Goal: Task Accomplishment & Management: Manage account settings

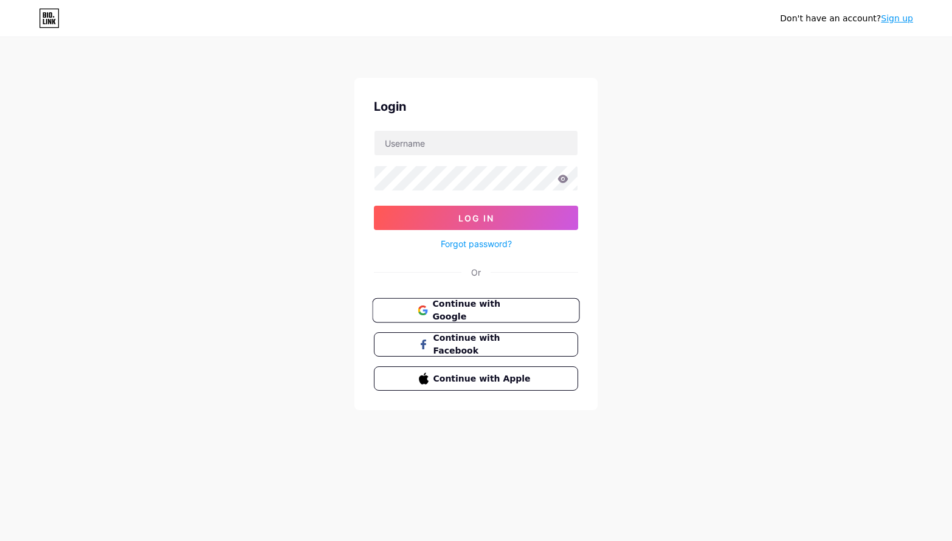
click at [542, 303] on button "Continue with Google" at bounding box center [475, 310] width 207 height 25
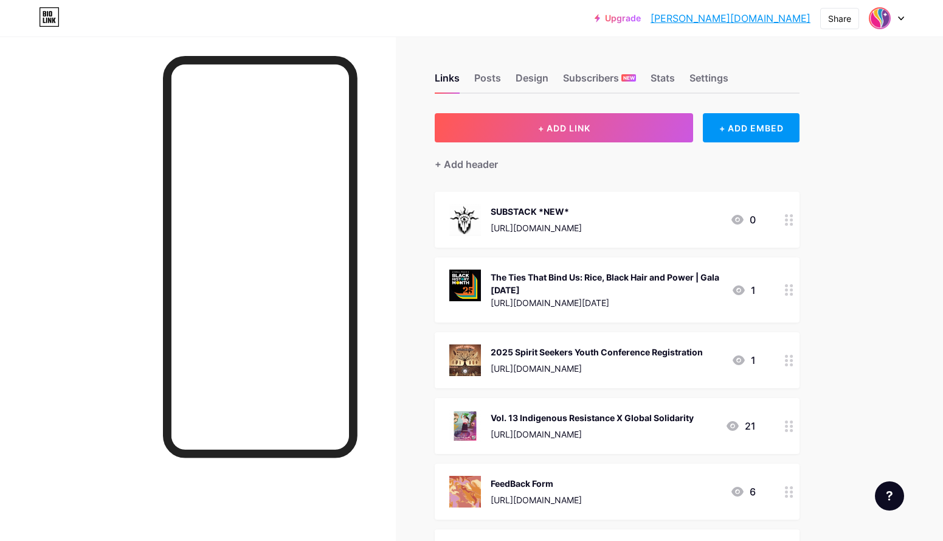
click at [881, 15] on img at bounding box center [879, 18] width 19 height 19
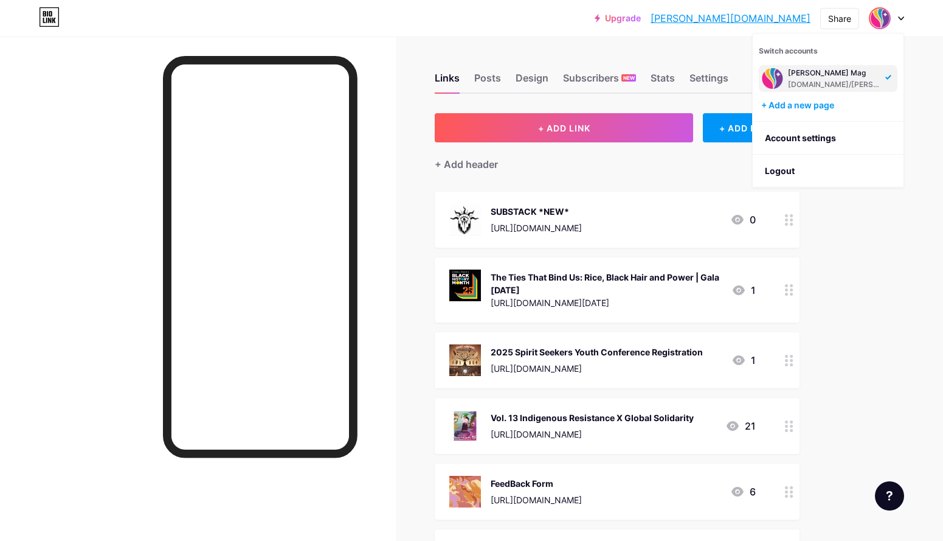
click at [819, 76] on div "[PERSON_NAME] Mag" at bounding box center [835, 73] width 94 height 10
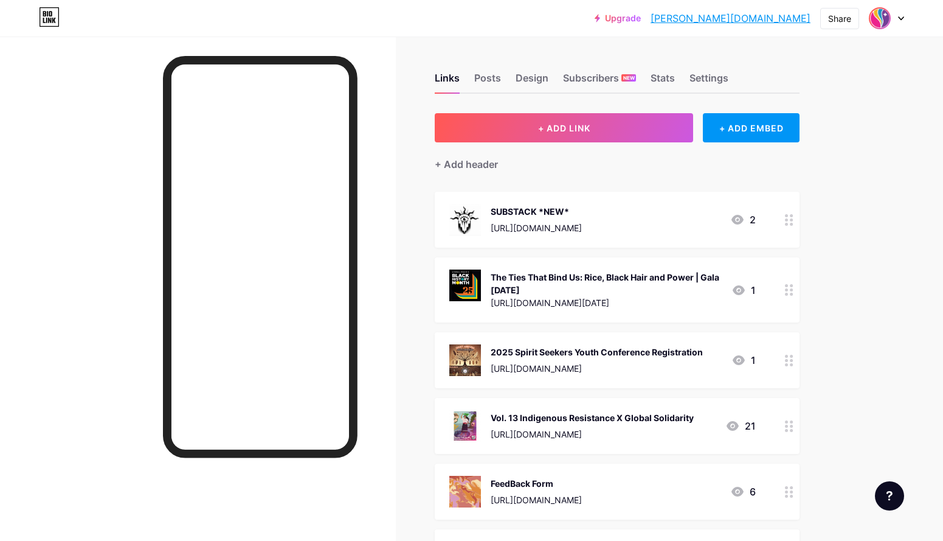
click at [878, 19] on img at bounding box center [879, 18] width 19 height 19
click at [862, 141] on link "Account settings" at bounding box center [828, 138] width 151 height 33
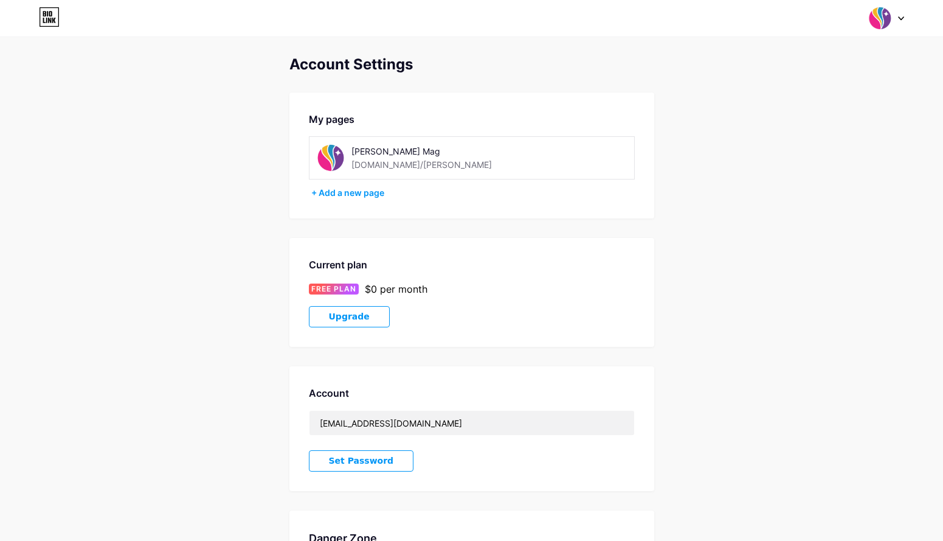
click at [343, 158] on img at bounding box center [330, 157] width 27 height 27
click at [337, 158] on img at bounding box center [330, 157] width 27 height 27
click at [325, 146] on img at bounding box center [330, 157] width 27 height 27
click at [395, 158] on div "[DOMAIN_NAME]/[PERSON_NAME]" at bounding box center [421, 164] width 140 height 13
click at [852, 27] on div "Switch accounts Bipan Mag bio.link/bipan + Add a new page Dashboard Logout" at bounding box center [471, 18] width 943 height 22
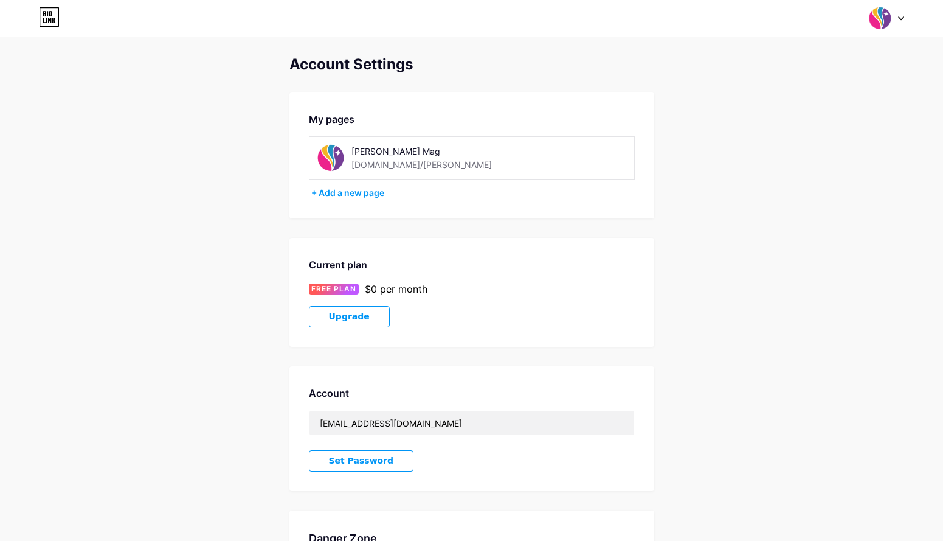
click at [881, 16] on img at bounding box center [879, 18] width 23 height 23
click at [803, 76] on div "[PERSON_NAME] Mag" at bounding box center [835, 73] width 94 height 10
click at [347, 162] on div "[PERSON_NAME] Mag [DOMAIN_NAME]/[PERSON_NAME]" at bounding box center [420, 157] width 207 height 27
click at [338, 161] on img at bounding box center [330, 157] width 27 height 27
click at [356, 158] on div "[DOMAIN_NAME]/[PERSON_NAME]" at bounding box center [421, 164] width 140 height 13
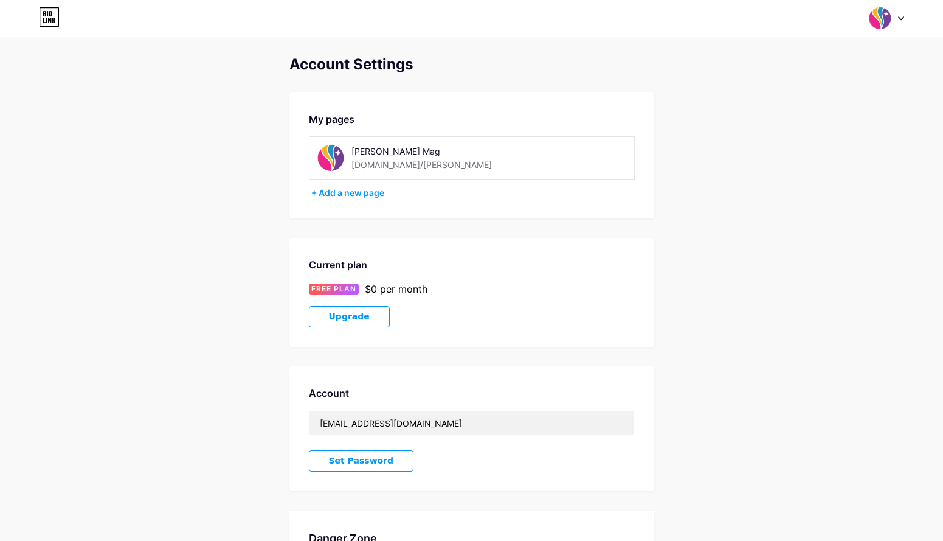
click at [329, 156] on img at bounding box center [330, 157] width 27 height 27
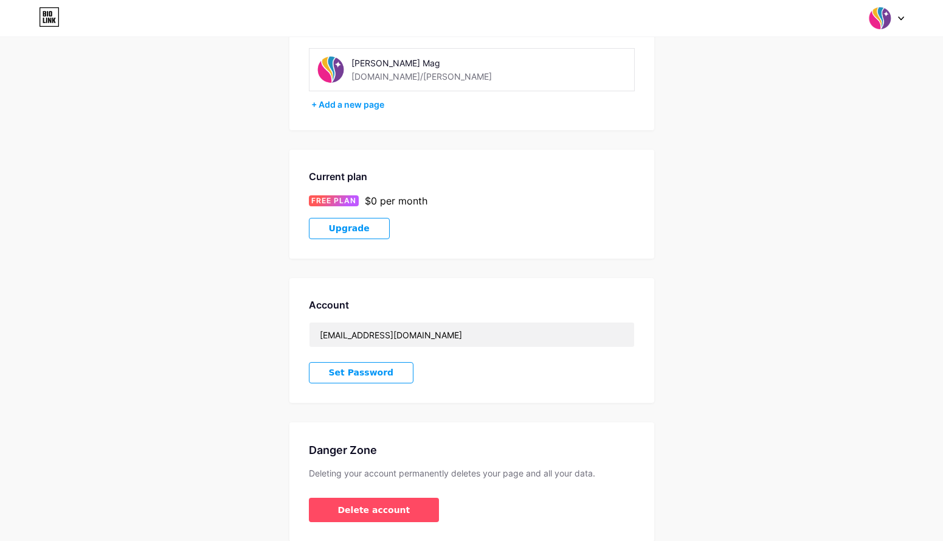
scroll to position [137, 0]
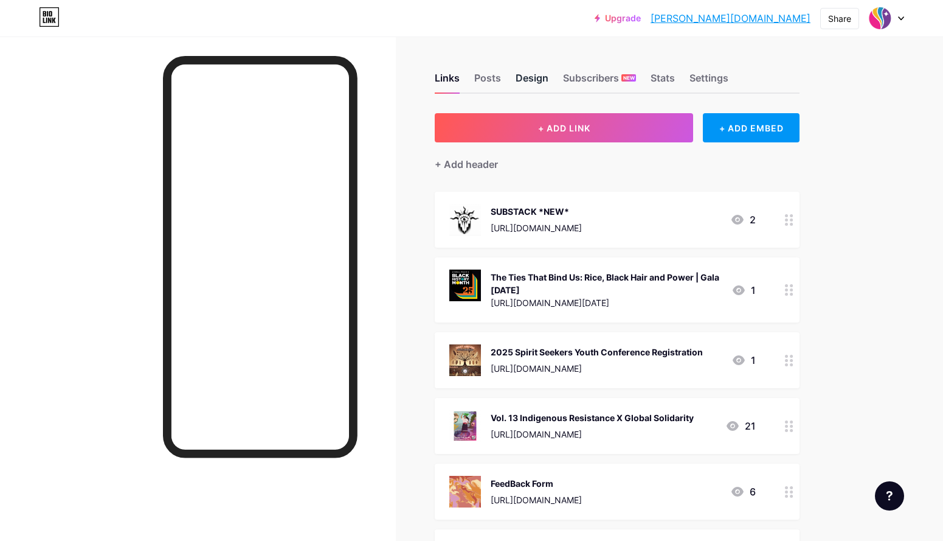
click at [546, 77] on div "Design" at bounding box center [532, 82] width 33 height 22
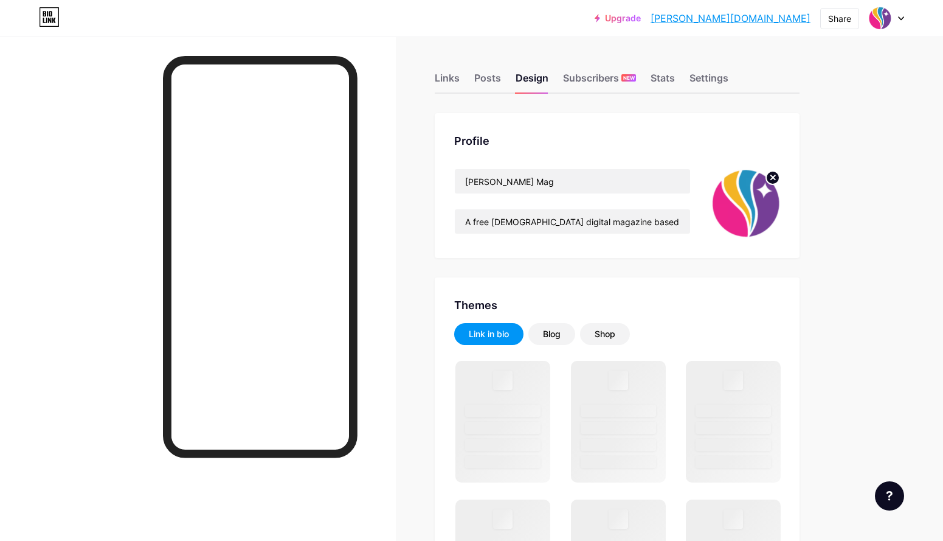
click at [764, 185] on img at bounding box center [745, 203] width 70 height 70
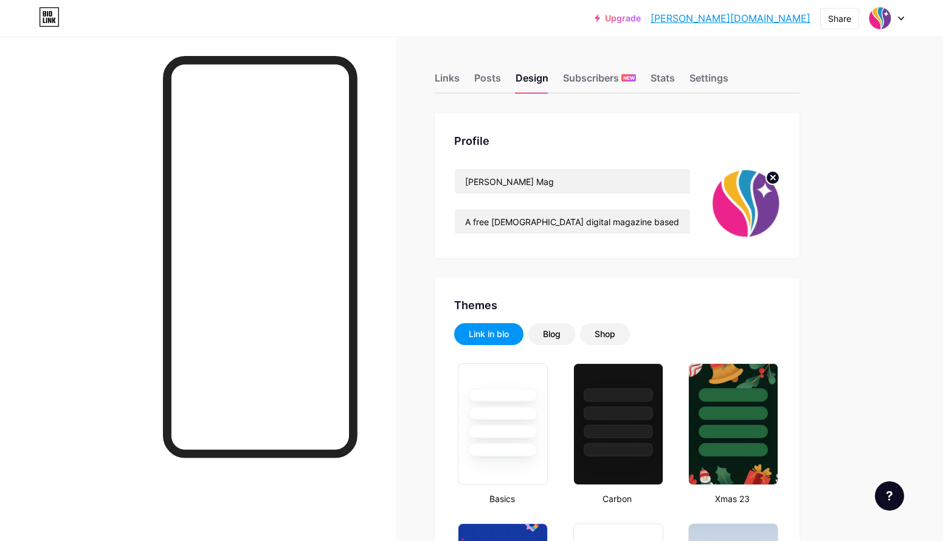
type input "#000000"
click at [774, 178] on circle at bounding box center [772, 177] width 13 height 13
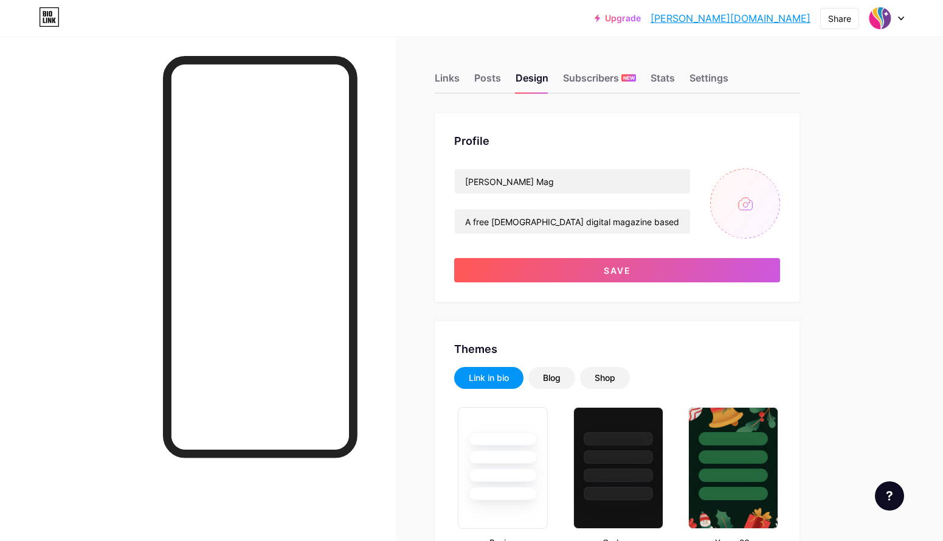
click at [759, 204] on input "file" at bounding box center [745, 203] width 70 height 70
type input "C:\fakepath\Screenshot [DATE] 1.13.26 PM.png"
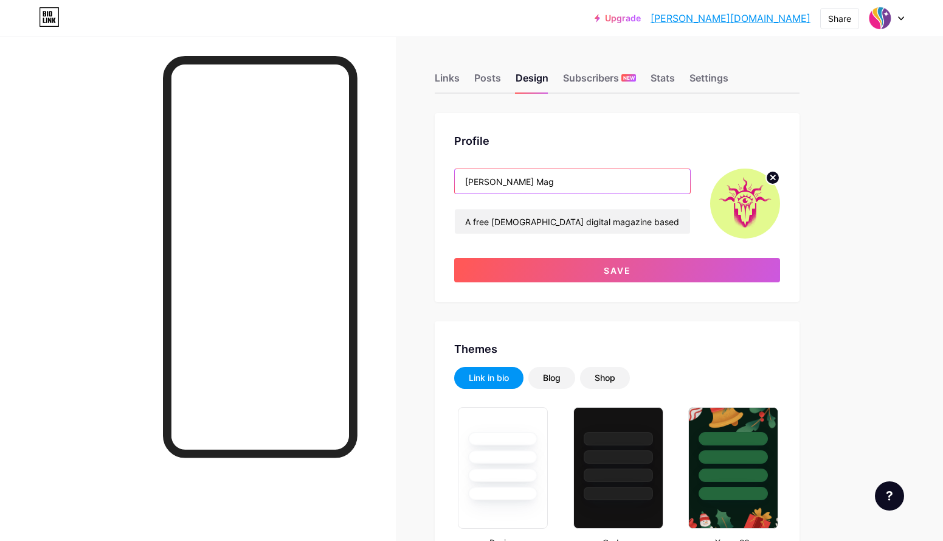
click at [491, 182] on input "[PERSON_NAME] Mag" at bounding box center [572, 181] width 235 height 24
click at [516, 182] on input "[PERSON_NAME] Mag" at bounding box center [572, 181] width 235 height 24
type input "[PERSON_NAME] Magazine & Support Services"
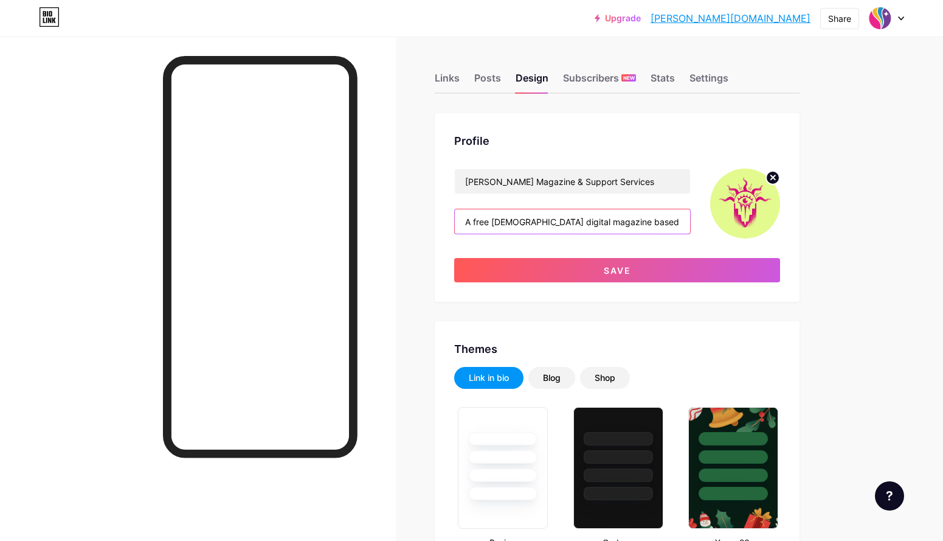
click at [493, 217] on input "A free [DEMOGRAPHIC_DATA] digital magazine based in so-called [GEOGRAPHIC_DATA]" at bounding box center [572, 221] width 235 height 24
click at [674, 223] on input "A free [DEMOGRAPHIC_DATA] digital magazine based in so-called [GEOGRAPHIC_DATA]" at bounding box center [572, 221] width 235 height 24
drag, startPoint x: 468, startPoint y: 222, endPoint x: 713, endPoint y: 223, distance: 245.1
click at [713, 223] on div "[PERSON_NAME] Magazine & Support Services A free [DEMOGRAPHIC_DATA] digital mag…" at bounding box center [617, 203] width 326 height 70
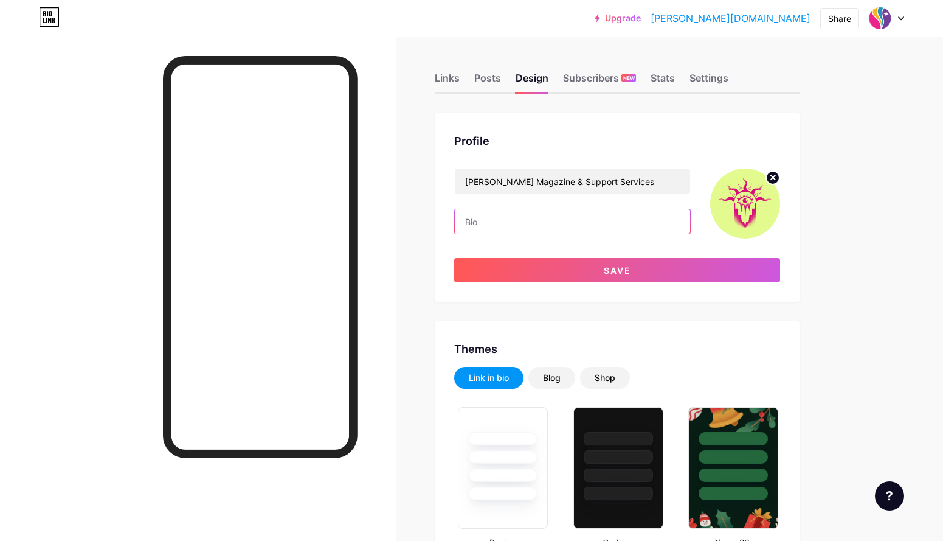
scroll to position [0, 0]
paste input "Free 2SLGBTQIA+ Digital Media & Community Support"
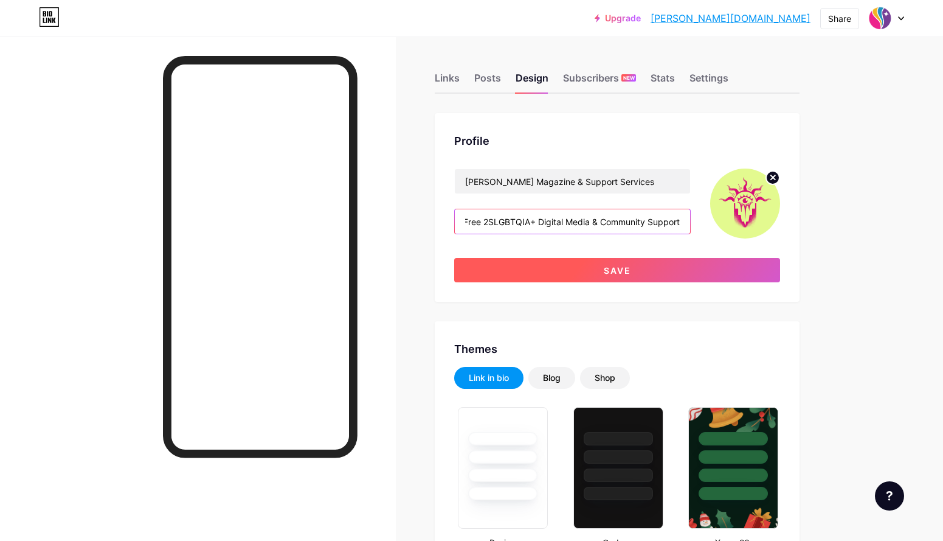
type input "Free 2SLGBTQIA+ Digital Media & Community Support"
click at [697, 263] on button "Save" at bounding box center [617, 270] width 326 height 24
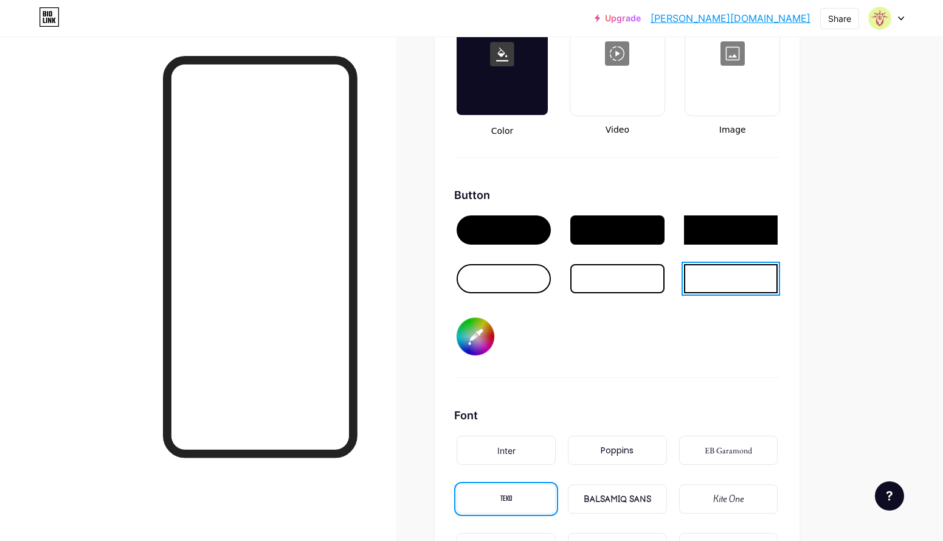
scroll to position [1698, 0]
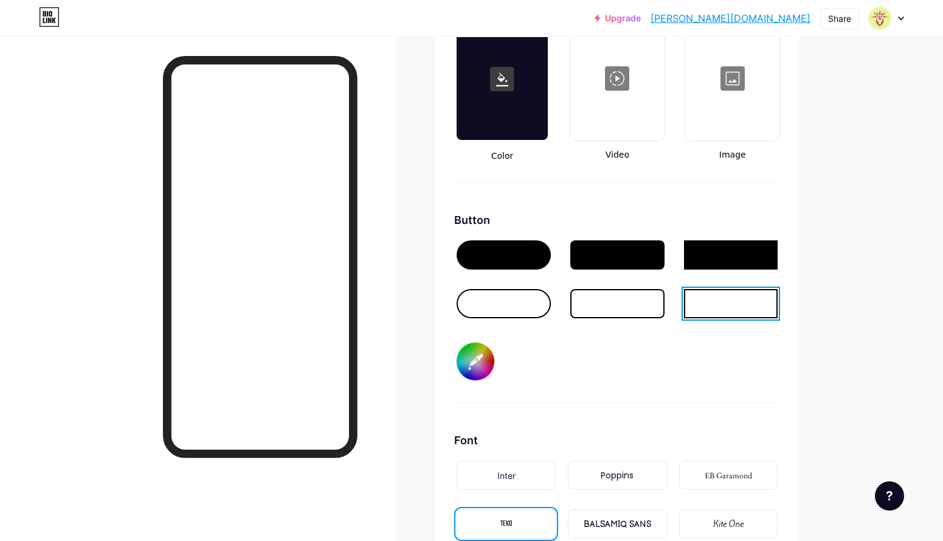
click at [528, 315] on div at bounding box center [504, 303] width 94 height 29
click at [603, 309] on div at bounding box center [617, 303] width 94 height 29
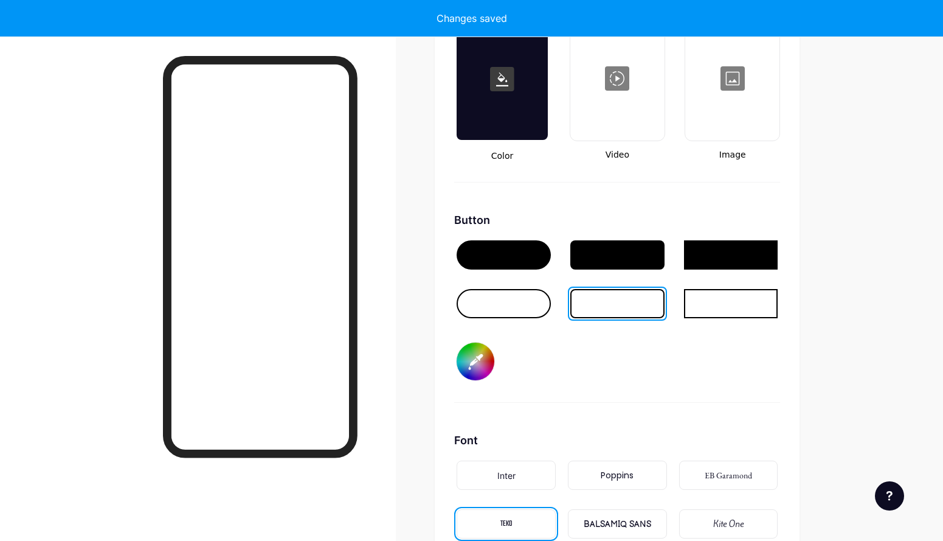
click at [729, 308] on div at bounding box center [731, 303] width 94 height 29
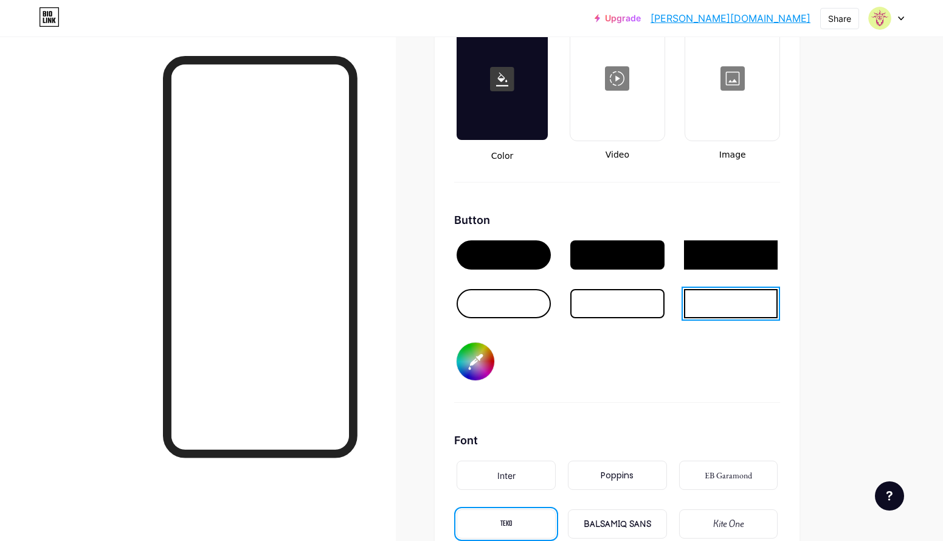
click at [727, 316] on div at bounding box center [731, 303] width 94 height 29
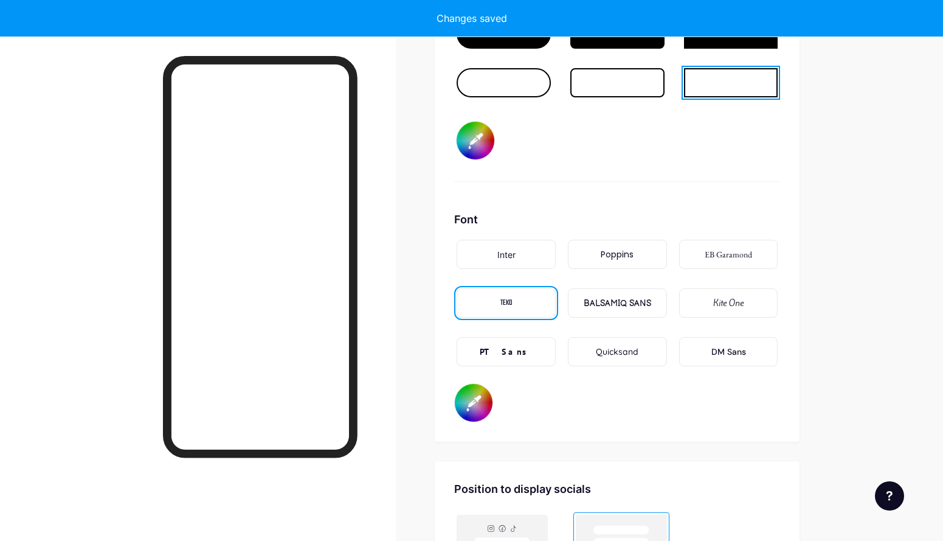
type input "#000000"
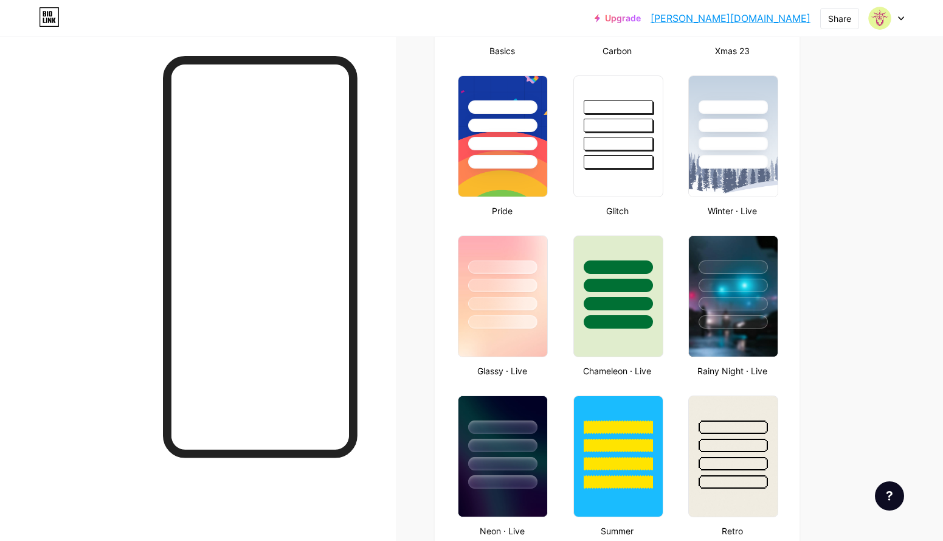
scroll to position [0, 0]
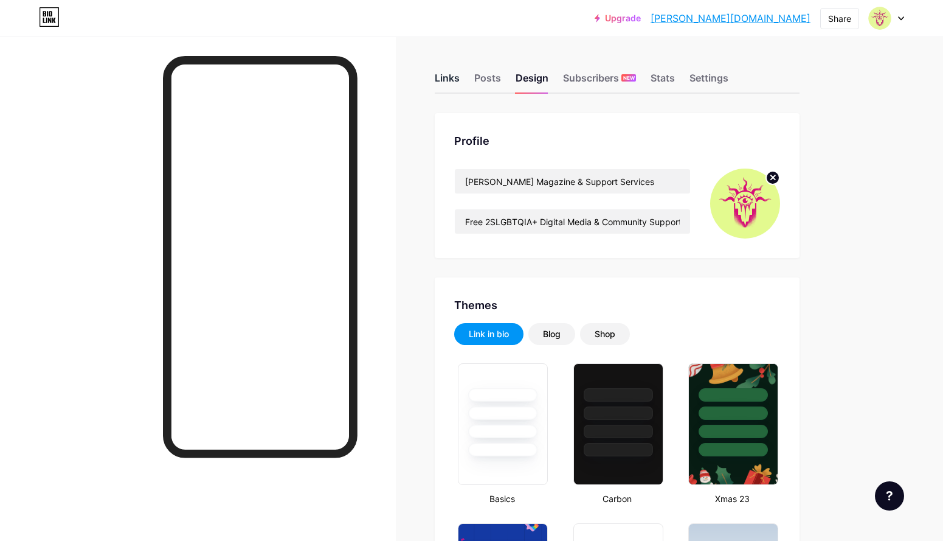
click at [455, 78] on div "Links" at bounding box center [447, 82] width 25 height 22
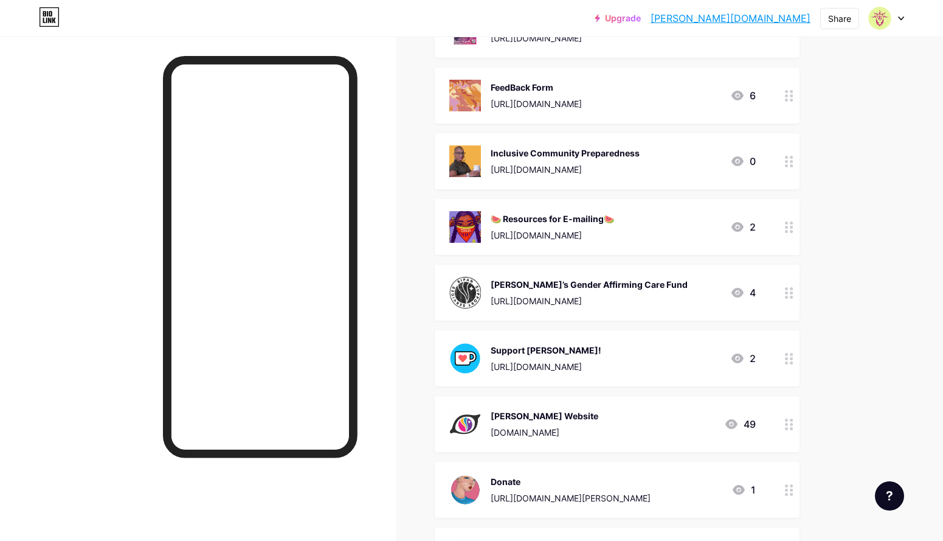
scroll to position [338, 0]
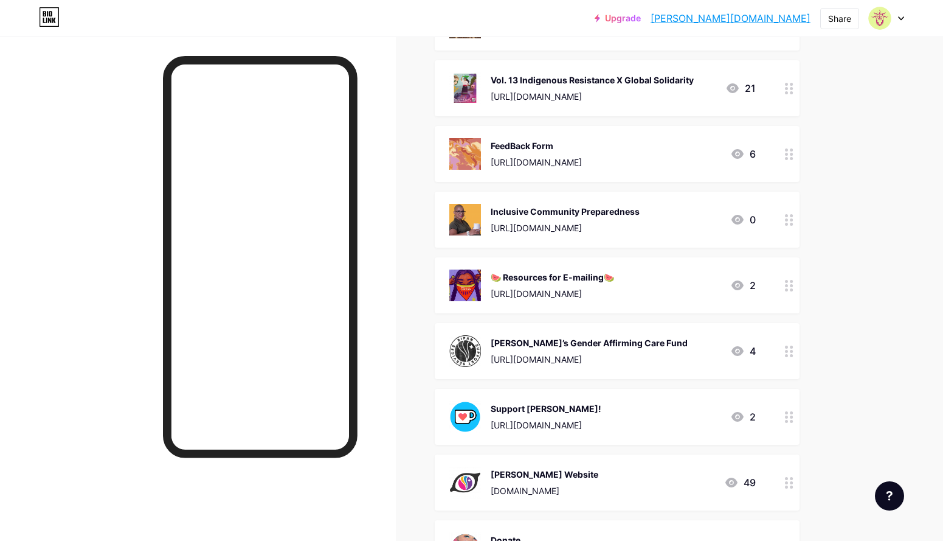
click at [794, 352] on icon at bounding box center [789, 351] width 9 height 12
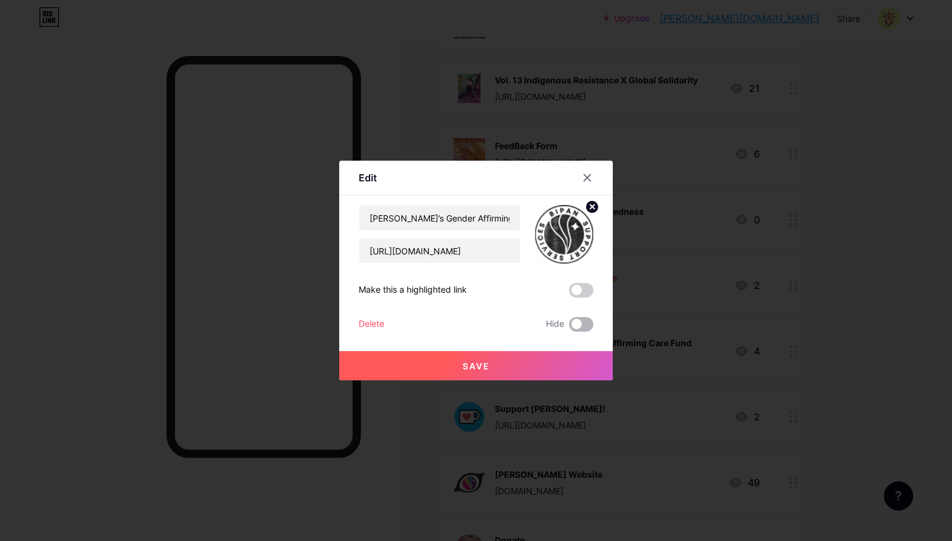
click at [576, 321] on span at bounding box center [581, 324] width 24 height 15
click at [569, 327] on input "checkbox" at bounding box center [569, 327] width 0 height 0
click at [490, 367] on button "Save" at bounding box center [476, 365] width 274 height 29
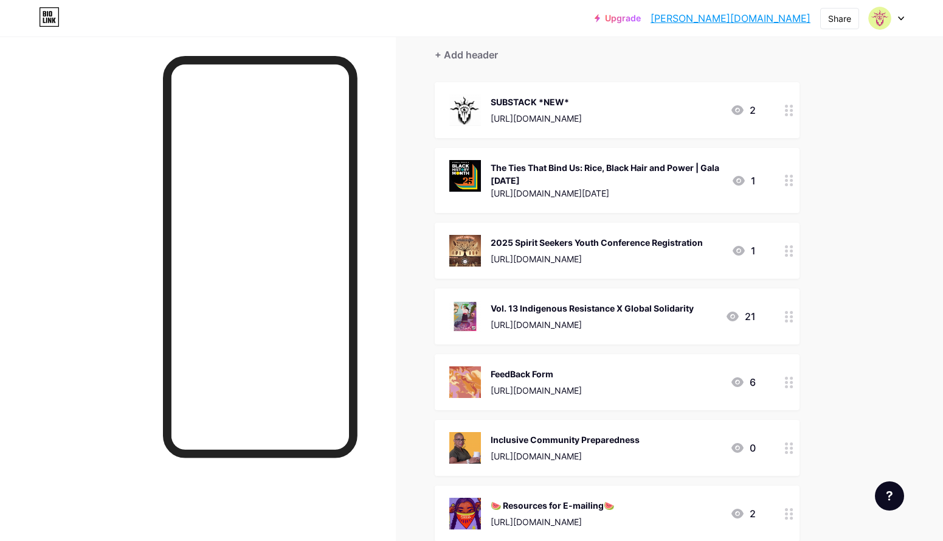
scroll to position [113, 0]
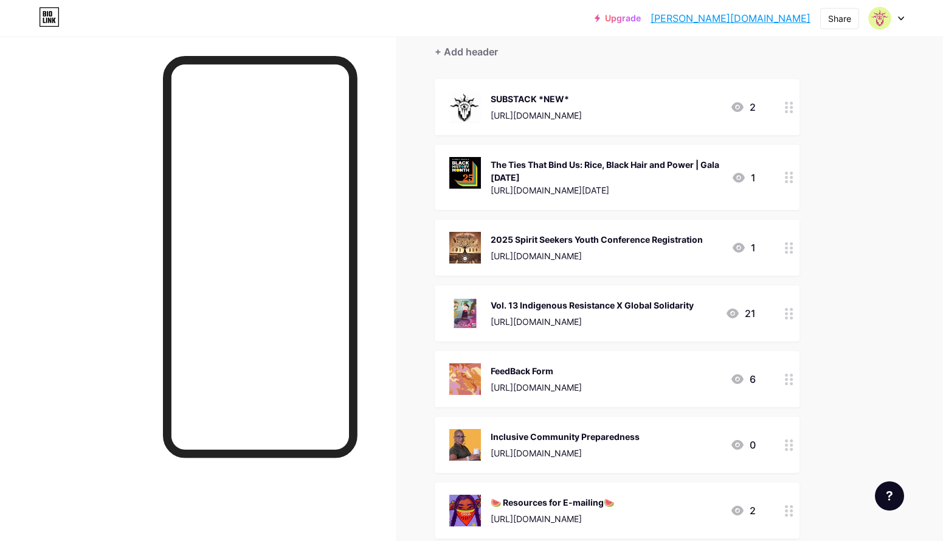
click at [794, 248] on icon at bounding box center [789, 248] width 9 height 12
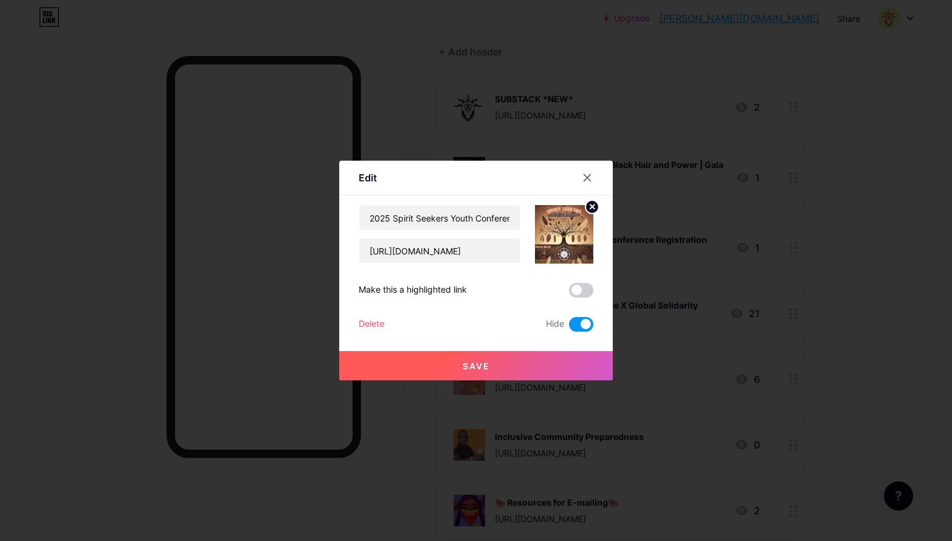
click at [359, 324] on div "Delete" at bounding box center [372, 324] width 26 height 15
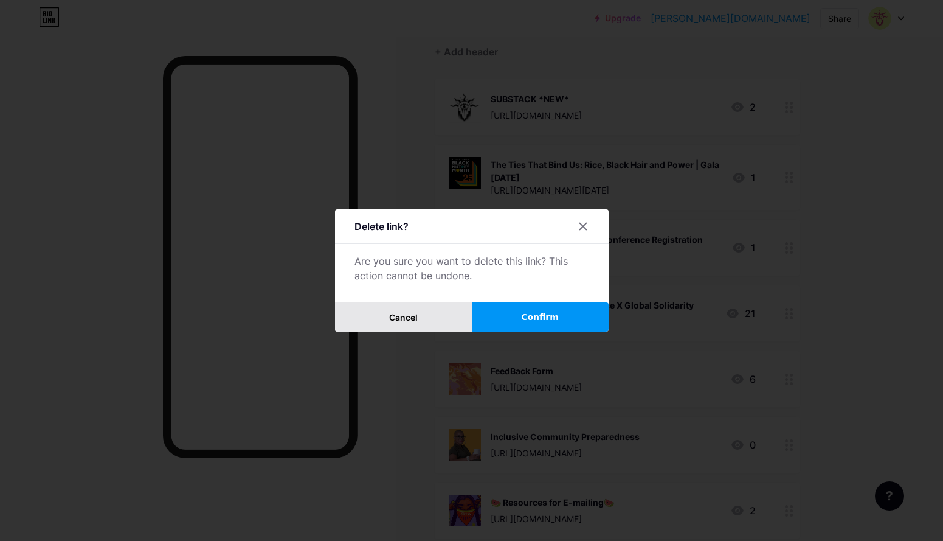
click at [437, 321] on button "Cancel" at bounding box center [403, 316] width 137 height 29
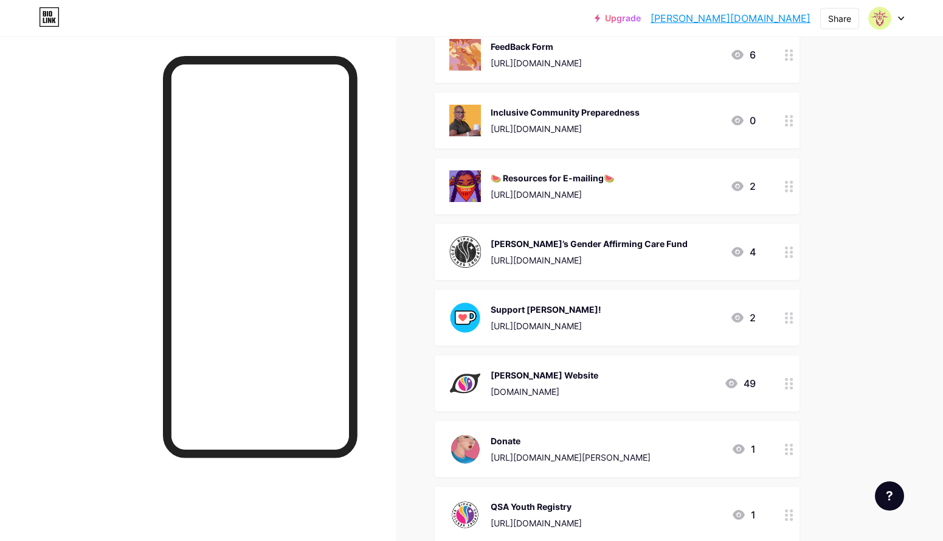
scroll to position [437, 0]
click at [487, 385] on div "[PERSON_NAME] Website [DOMAIN_NAME]" at bounding box center [523, 383] width 149 height 32
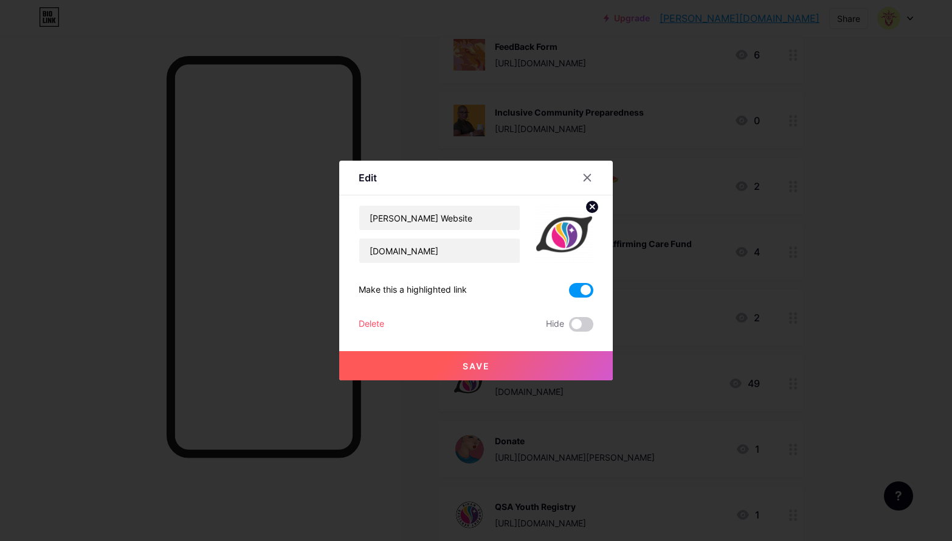
click at [590, 206] on circle at bounding box center [592, 206] width 13 height 13
click at [566, 232] on rect at bounding box center [571, 235] width 10 height 6
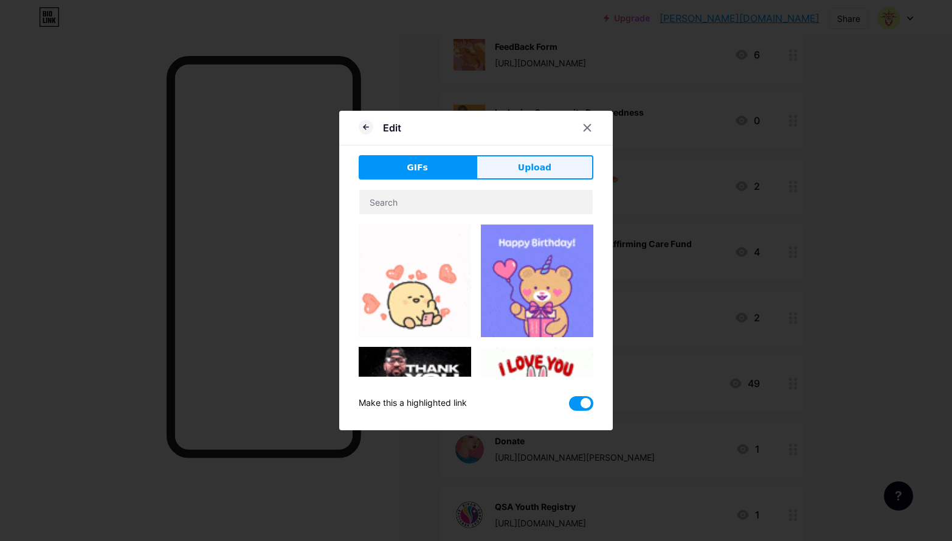
click at [521, 174] on button "Upload" at bounding box center [534, 167] width 117 height 24
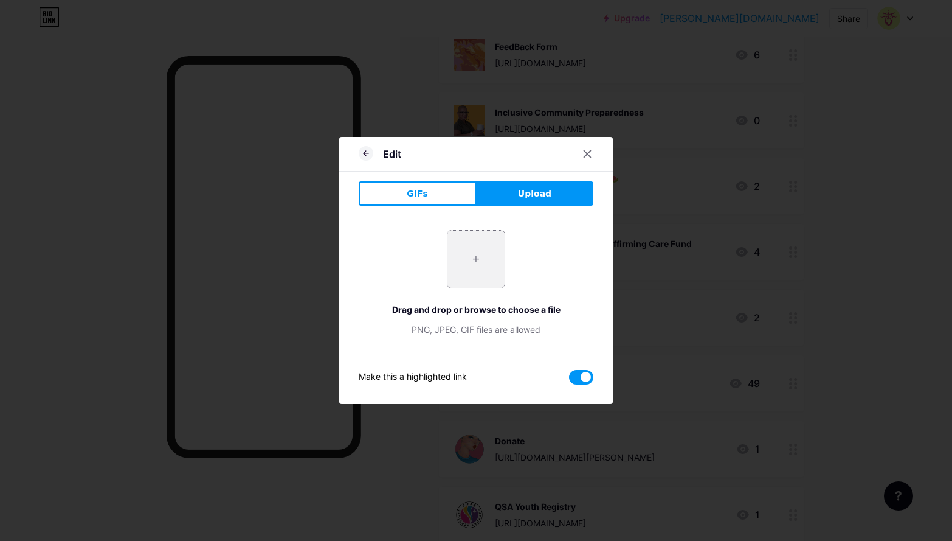
click at [472, 243] on input "file" at bounding box center [476, 258] width 57 height 57
type input "C:\fakepath\[PERSON_NAME] NEW2.png"
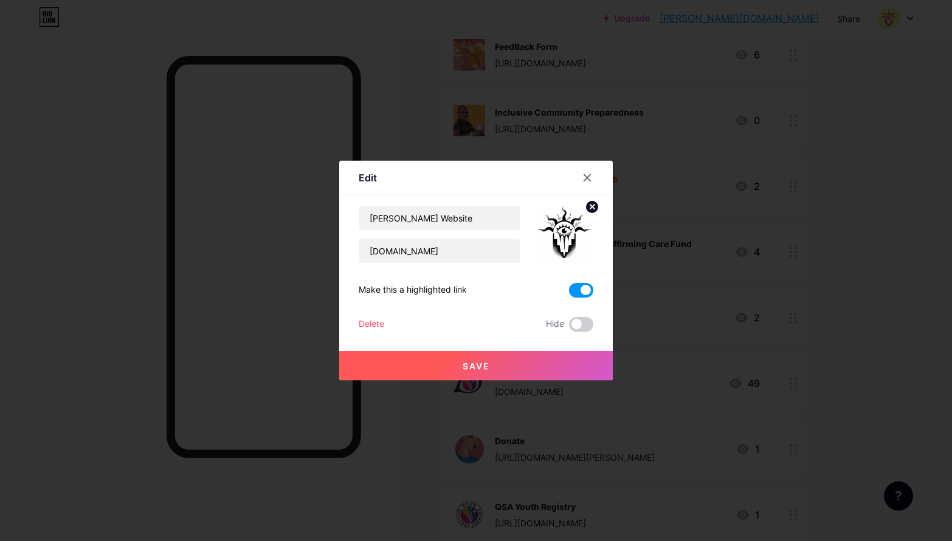
click at [511, 364] on button "Save" at bounding box center [476, 365] width 274 height 29
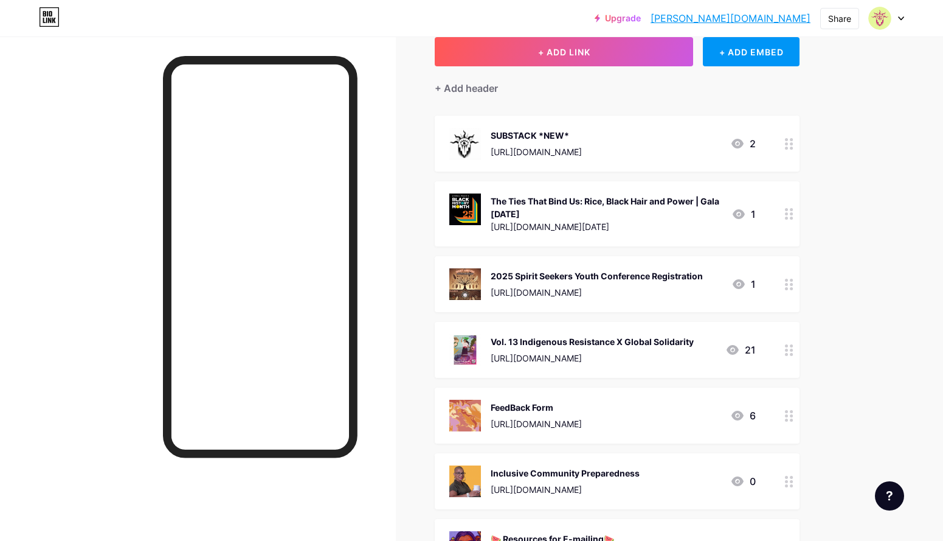
scroll to position [0, 0]
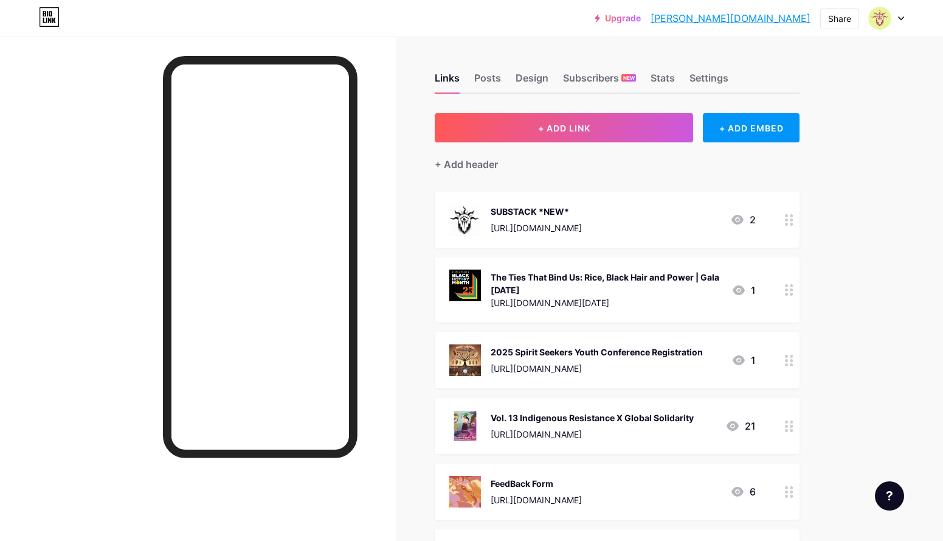
click at [635, 213] on div "SUBSTACK *NEW* [URL][DOMAIN_NAME] 2" at bounding box center [602, 220] width 306 height 32
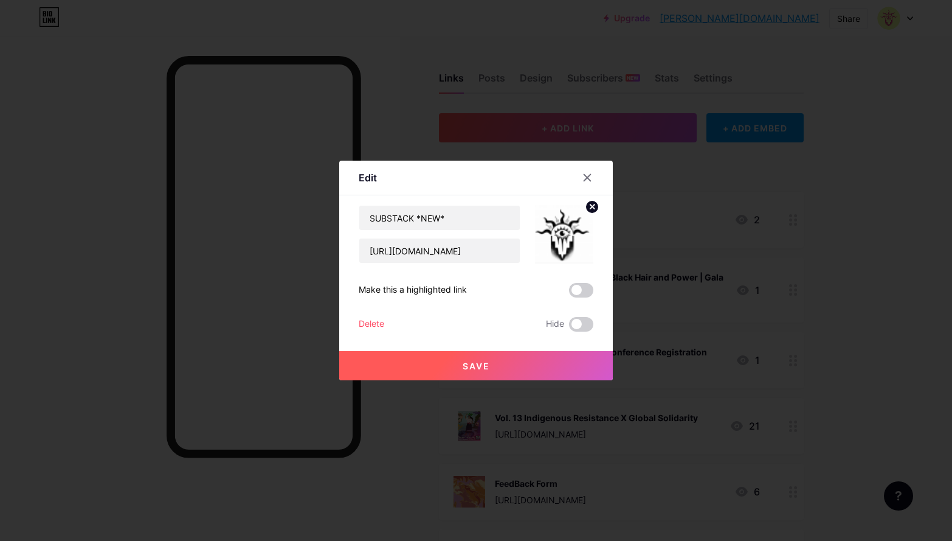
click at [590, 205] on icon at bounding box center [592, 206] width 4 height 4
click at [570, 223] on icon at bounding box center [564, 227] width 24 height 23
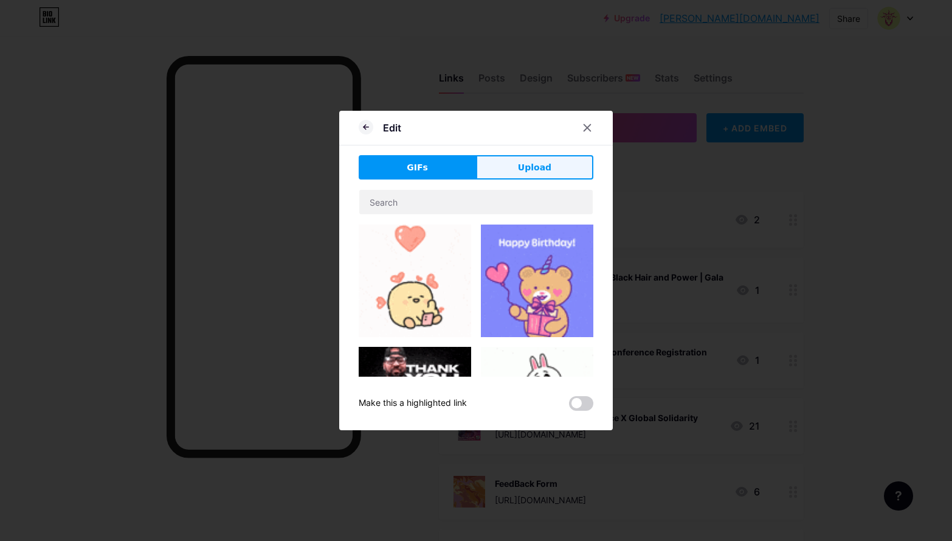
click at [533, 162] on span "Upload" at bounding box center [534, 167] width 33 height 13
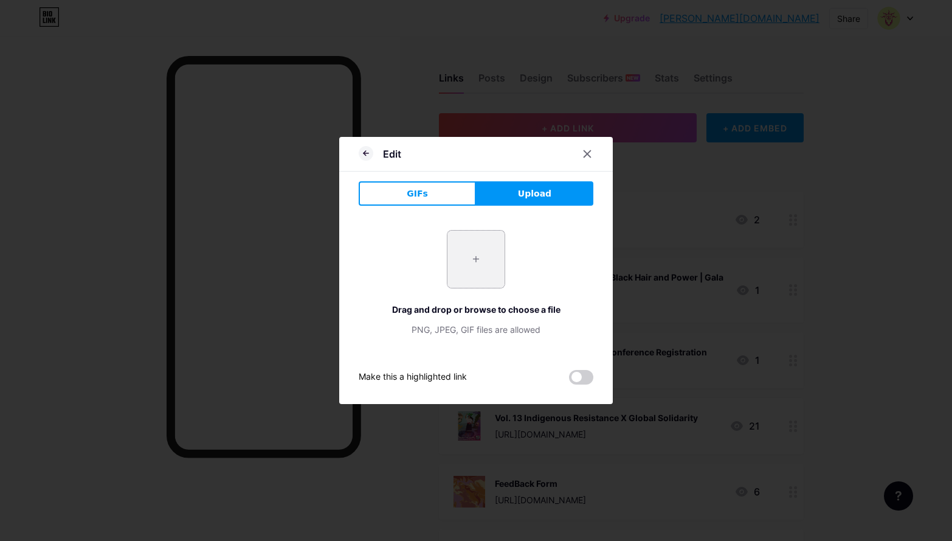
click at [476, 252] on input "file" at bounding box center [476, 258] width 57 height 57
type input "C:\fakepath\Image - no preview - instagram (1).jpg"
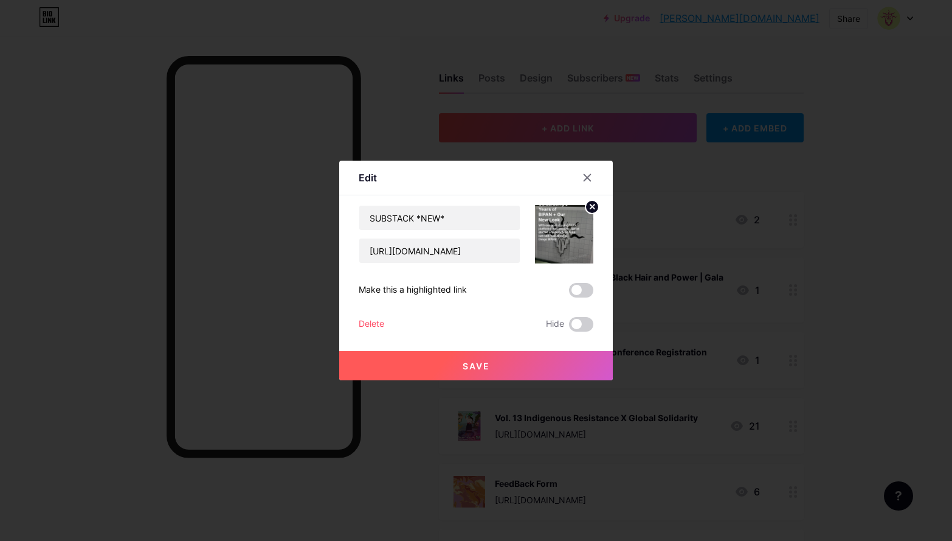
click at [539, 361] on button "Save" at bounding box center [476, 365] width 274 height 29
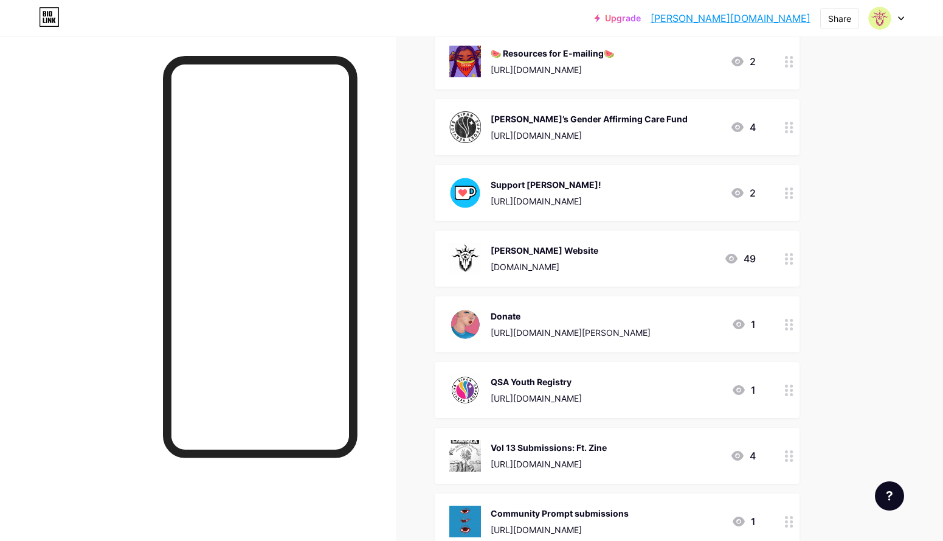
scroll to position [559, 0]
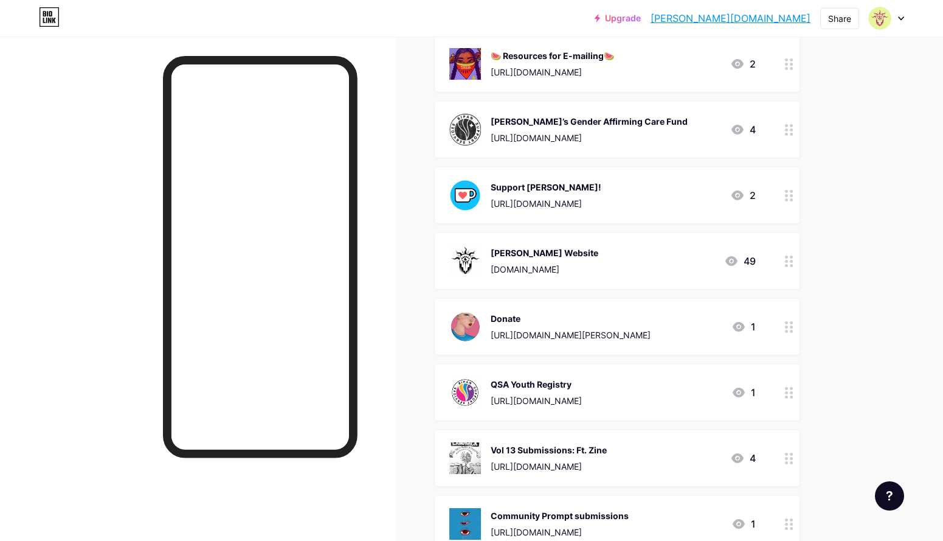
click at [788, 395] on circle at bounding box center [786, 396] width 3 height 3
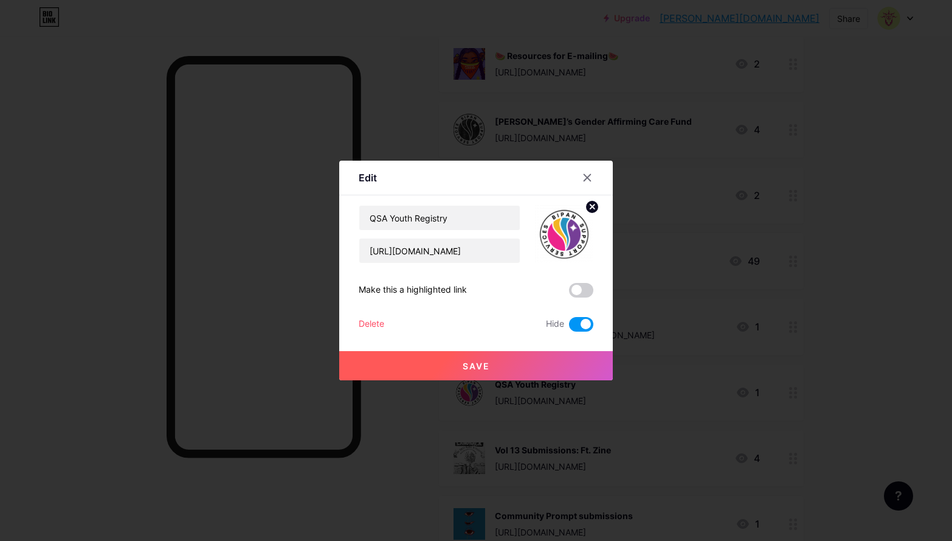
click at [359, 320] on div "Delete" at bounding box center [372, 324] width 26 height 15
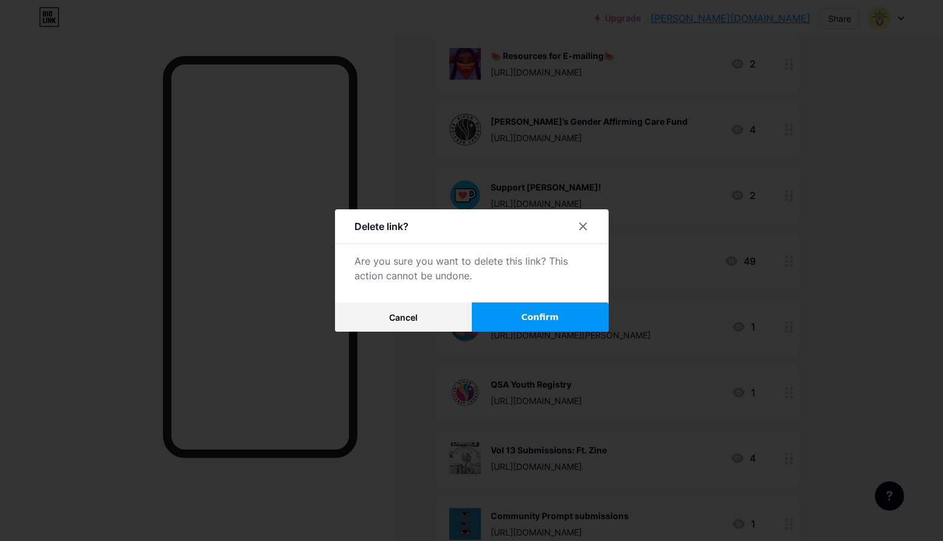
click at [528, 319] on span "Confirm" at bounding box center [540, 317] width 38 height 13
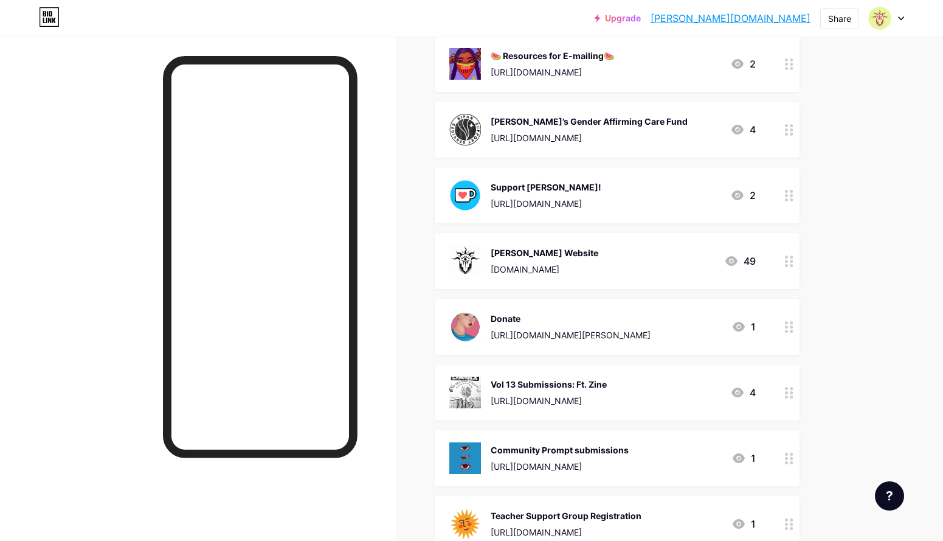
click at [800, 324] on div at bounding box center [789, 327] width 21 height 56
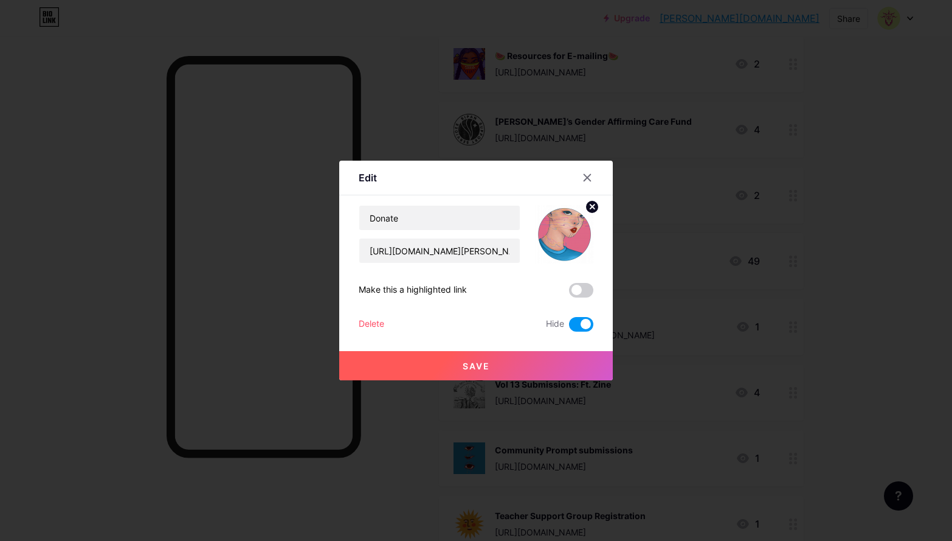
click at [366, 319] on div "Delete" at bounding box center [372, 324] width 26 height 15
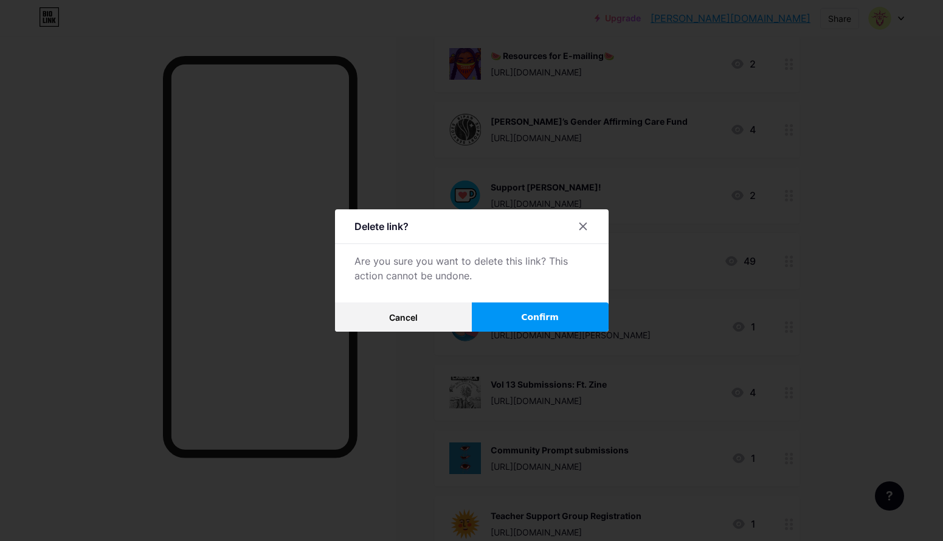
click at [544, 322] on span "Confirm" at bounding box center [540, 317] width 38 height 13
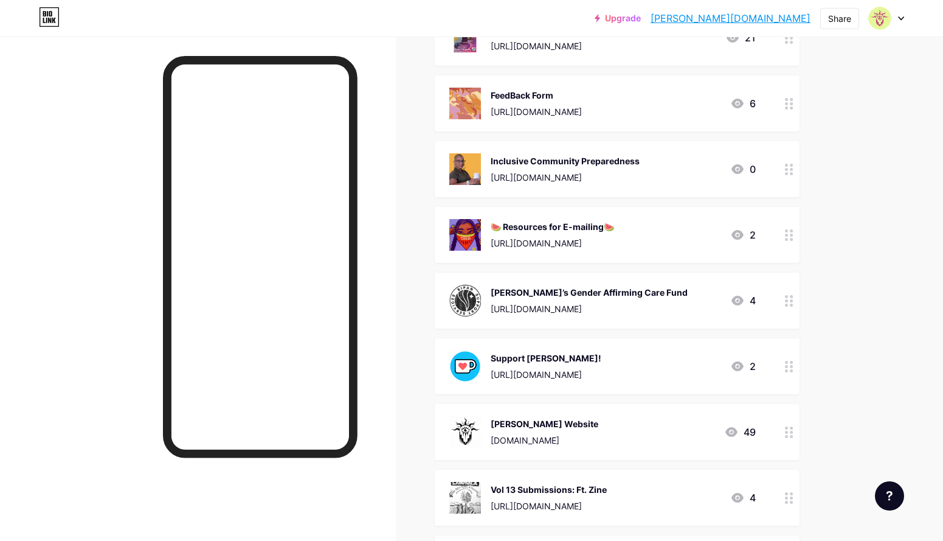
scroll to position [345, 0]
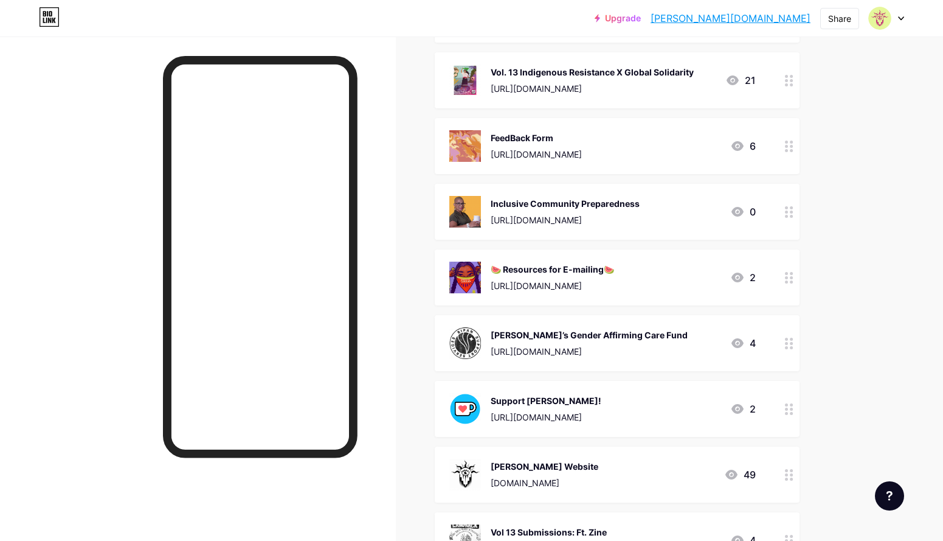
click at [794, 412] on circle at bounding box center [792, 413] width 3 height 3
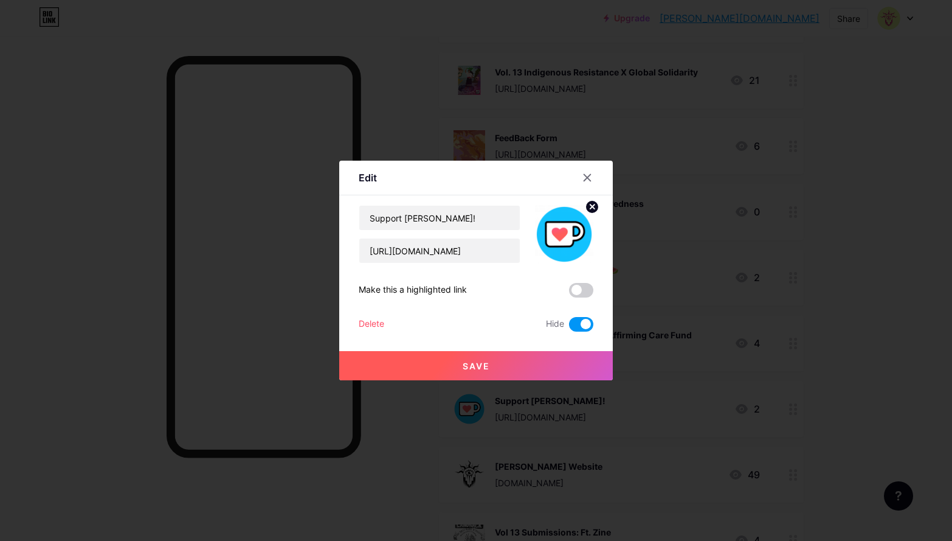
click at [367, 317] on div "Delete" at bounding box center [372, 324] width 26 height 15
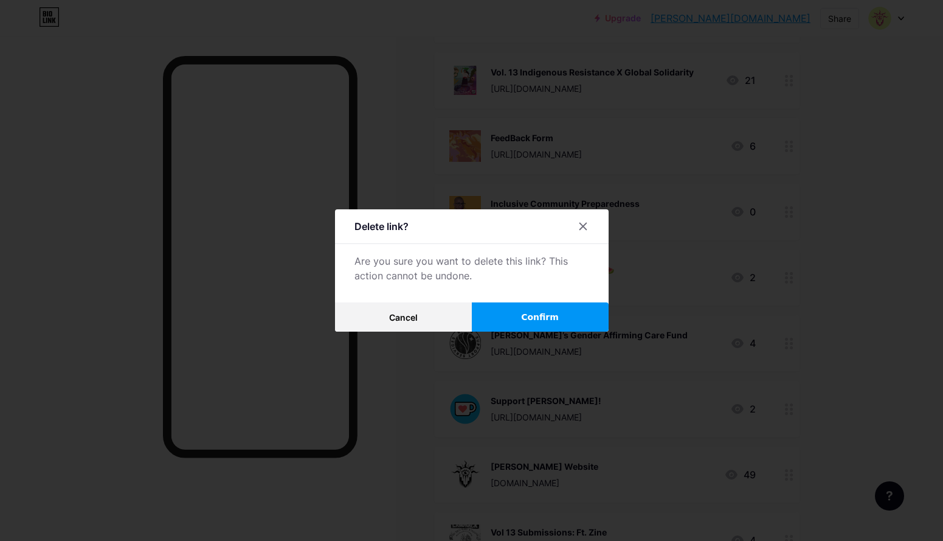
click at [526, 311] on span "Confirm" at bounding box center [540, 317] width 38 height 13
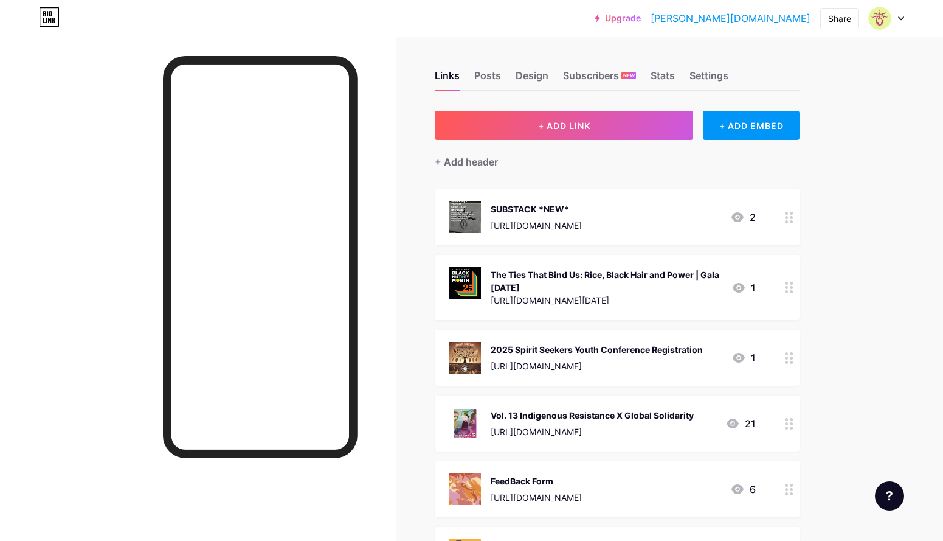
scroll to position [0, 0]
